Goal: Transaction & Acquisition: Purchase product/service

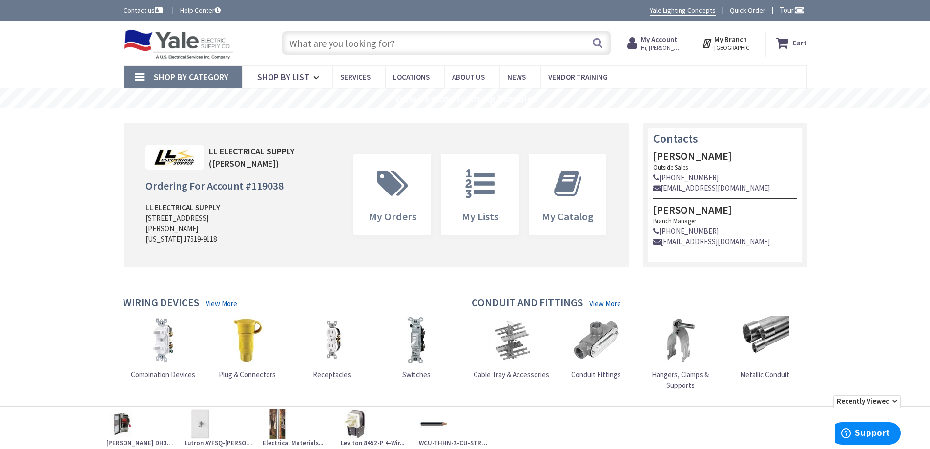
click at [302, 44] on input "text" at bounding box center [447, 43] width 330 height 24
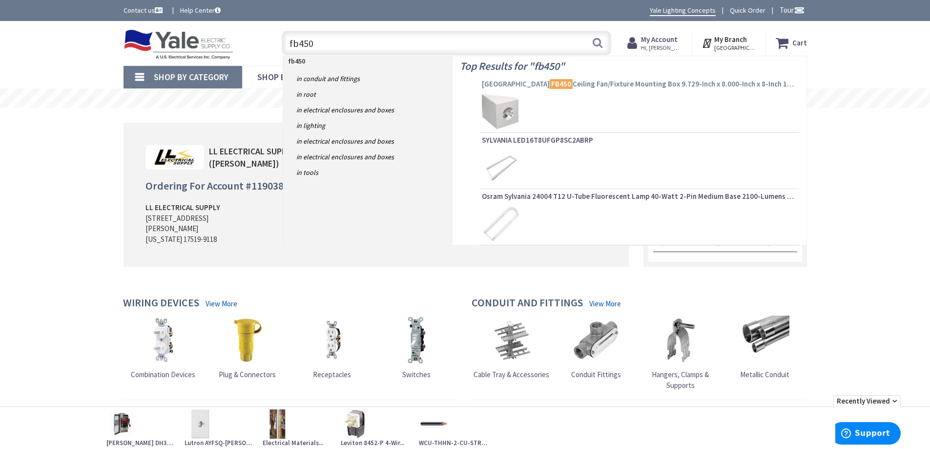
type input "fb450"
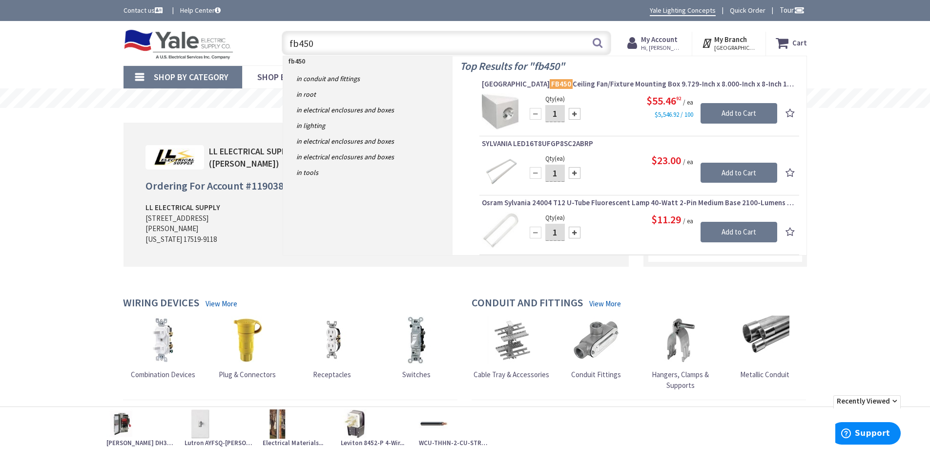
click at [638, 84] on span "Arlington FB450 Ceiling Fan/Fixture Mounting Box 9.729-Inch x 8.000-Inch x 8-In…" at bounding box center [639, 84] width 315 height 10
